Goal: Task Accomplishment & Management: Manage account settings

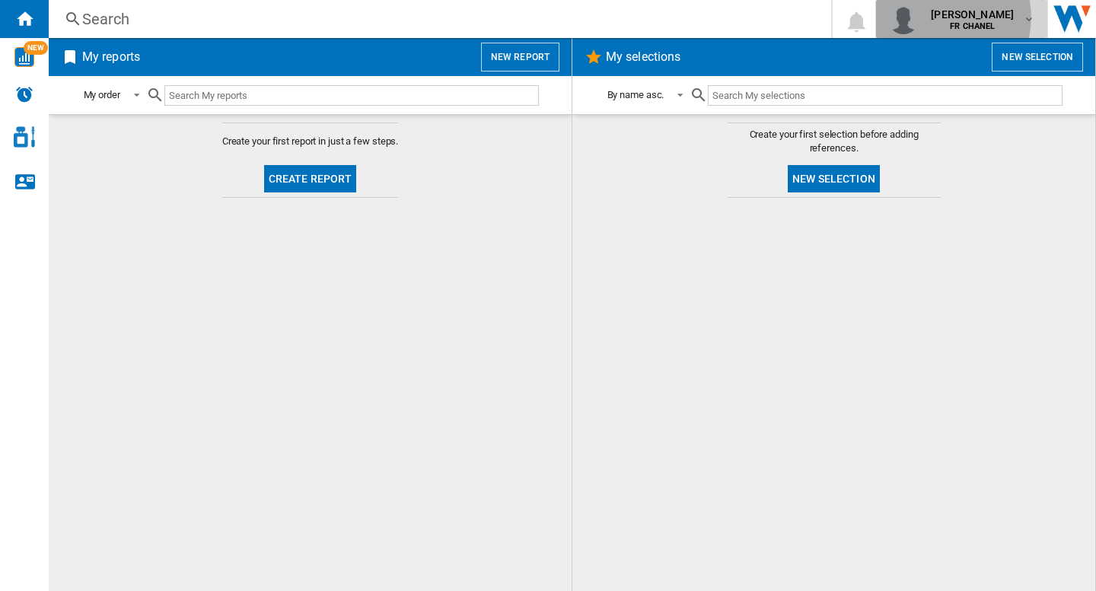
click at [950, 17] on span "[PERSON_NAME]" at bounding box center [971, 14] width 83 height 15
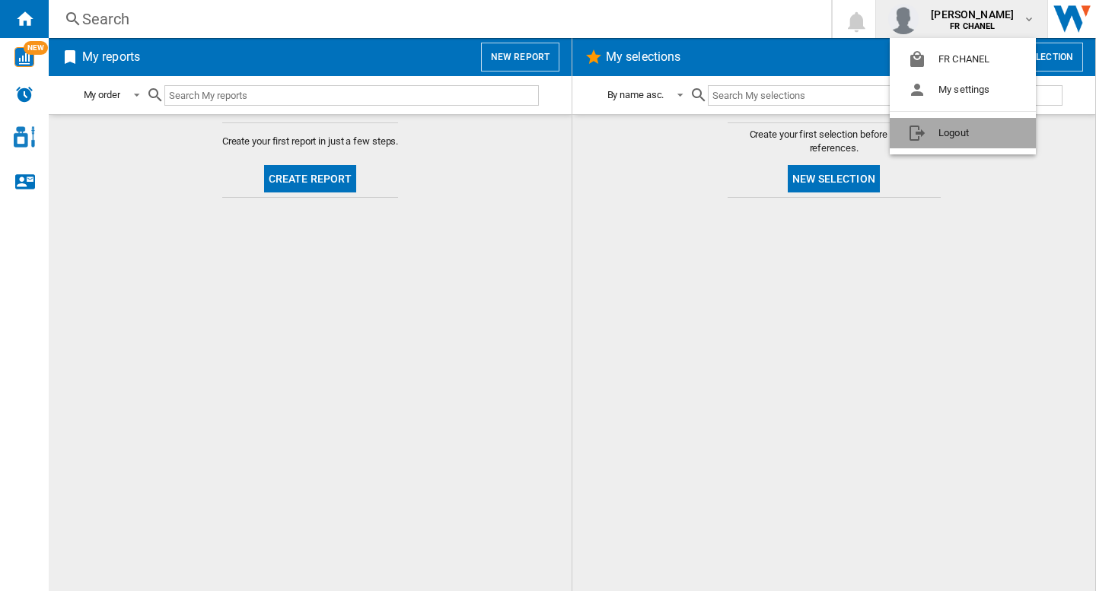
click at [922, 131] on button "Logout" at bounding box center [962, 133] width 146 height 30
